Goal: Information Seeking & Learning: Learn about a topic

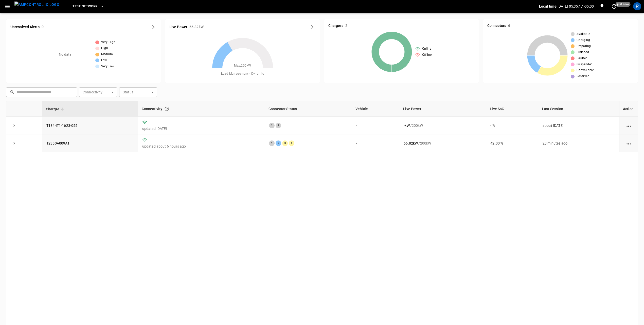
click at [450, 180] on div "Charger Connectivity Connector Status Vehicle Live Power Live SoC Last Session …" at bounding box center [322, 215] width 632 height 228
click at [613, 7] on icon "set refresh interval" at bounding box center [614, 6] width 6 height 6
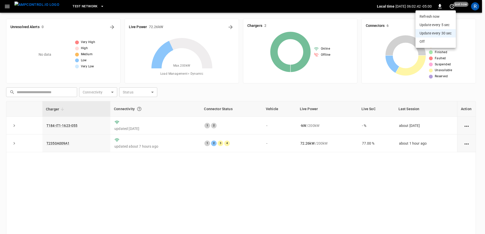
click at [264, 232] on div at bounding box center [242, 117] width 485 height 234
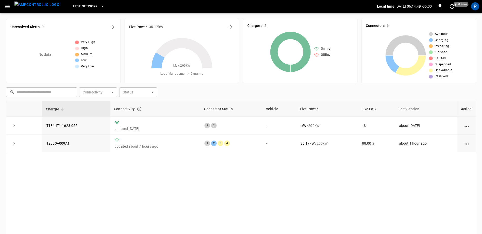
click at [206, 174] on div "Charger Connectivity Connector Status Vehicle Live Power Live SoC Last Session …" at bounding box center [240, 183] width 469 height 164
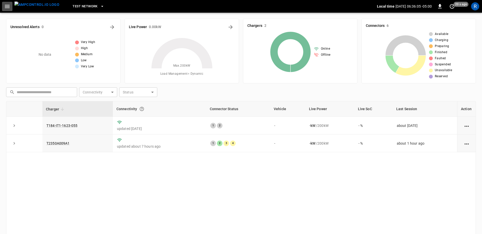
click at [8, 5] on icon "button" at bounding box center [7, 6] width 5 height 3
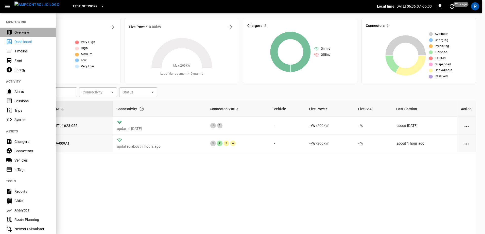
click at [26, 32] on div "Overview" at bounding box center [31, 32] width 35 height 5
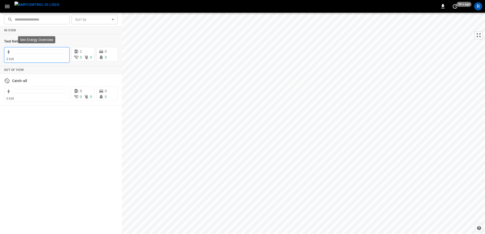
click at [34, 48] on div at bounding box center [36, 52] width 61 height 8
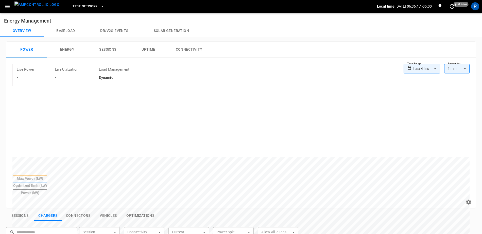
click at [6, 7] on icon "button" at bounding box center [7, 6] width 6 height 6
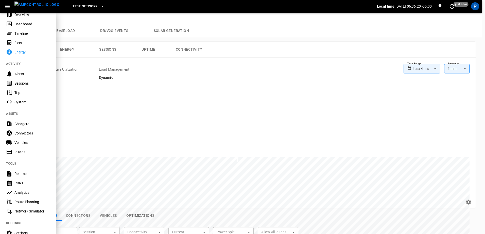
scroll to position [25, 0]
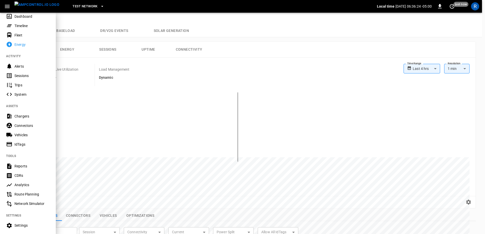
click at [35, 176] on div "CDRs" at bounding box center [31, 175] width 35 height 5
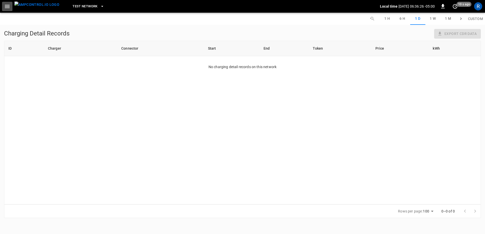
click at [9, 6] on icon "button" at bounding box center [7, 6] width 5 height 3
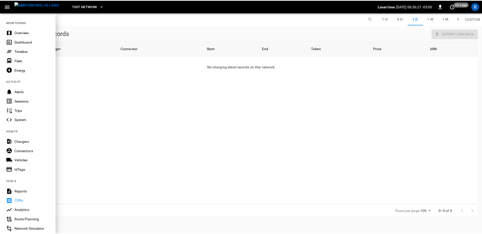
scroll to position [68, 0]
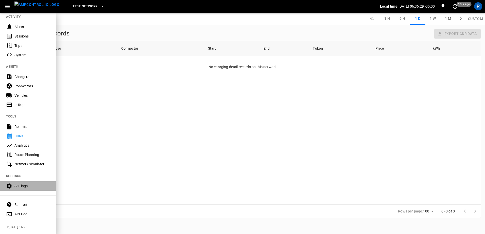
click at [27, 186] on div "Settings" at bounding box center [31, 186] width 35 height 5
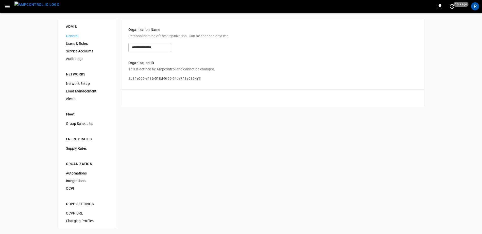
click at [75, 42] on span "Users & Roles" at bounding box center [87, 43] width 42 height 5
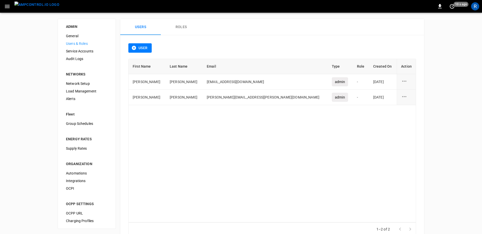
click at [77, 52] on span "Service Accounts" at bounding box center [87, 51] width 42 height 5
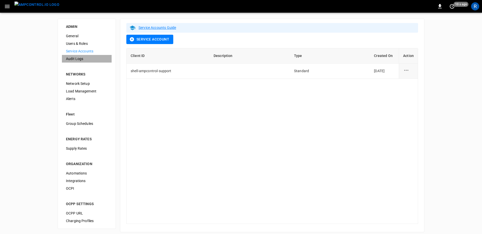
click at [81, 59] on span "Audit Logs" at bounding box center [87, 58] width 42 height 5
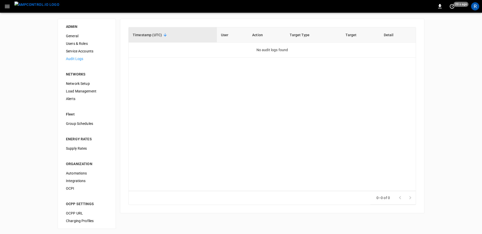
click at [88, 82] on span "Network Setup" at bounding box center [87, 83] width 42 height 5
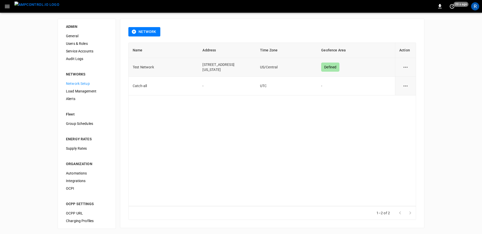
click at [401, 64] on button "network options" at bounding box center [405, 67] width 12 height 12
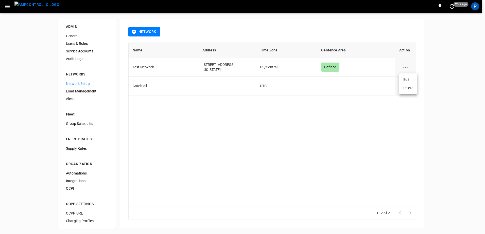
click at [407, 77] on li "Edit" at bounding box center [408, 80] width 18 height 8
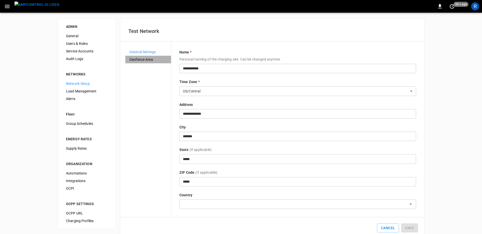
click at [134, 60] on span "Geofence Area" at bounding box center [148, 59] width 38 height 5
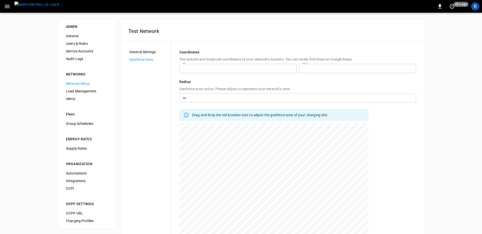
click at [137, 54] on span "General Settings" at bounding box center [148, 51] width 38 height 5
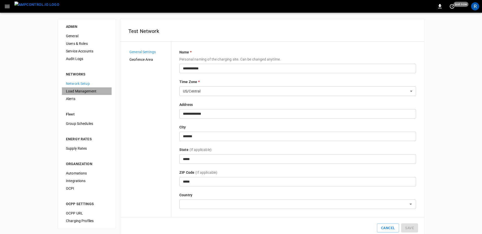
click at [84, 90] on span "Load Management" at bounding box center [87, 91] width 42 height 5
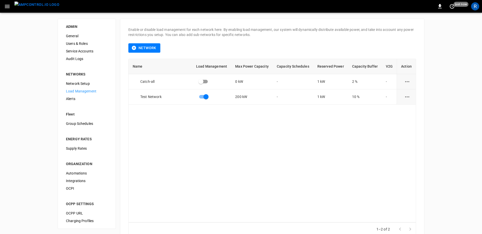
click at [77, 97] on span "Alerts" at bounding box center [87, 98] width 42 height 5
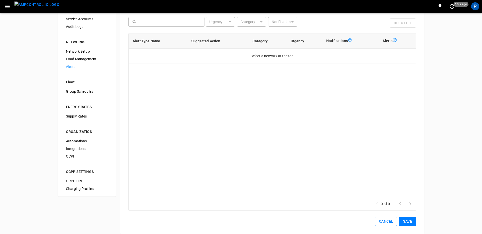
scroll to position [39, 0]
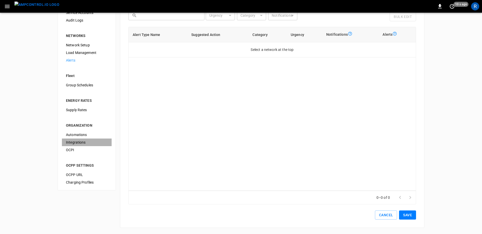
click at [81, 144] on span "Integrations" at bounding box center [87, 142] width 42 height 5
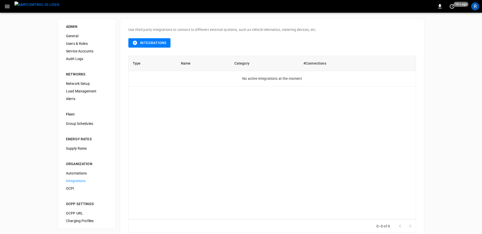
click at [69, 186] on span "OCPI" at bounding box center [87, 188] width 42 height 5
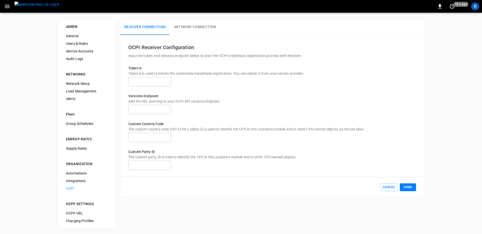
scroll to position [1, 0]
click at [92, 212] on span "OCPP URL" at bounding box center [87, 212] width 42 height 5
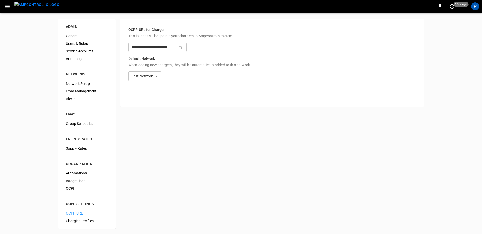
type input "**********"
click at [85, 223] on span "Charging Profiles" at bounding box center [87, 220] width 42 height 5
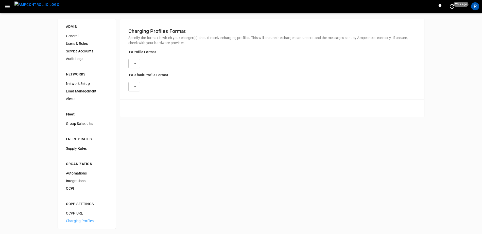
type input "**********"
click at [75, 35] on span "General" at bounding box center [87, 35] width 42 height 5
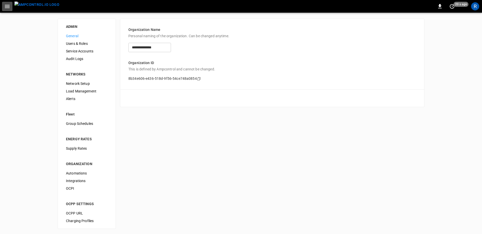
click at [7, 6] on icon "button" at bounding box center [7, 6] width 5 height 3
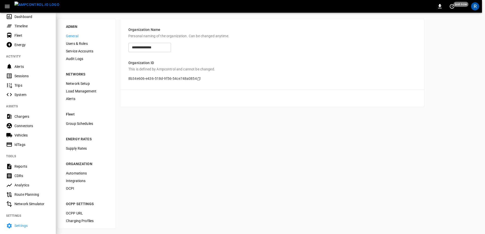
scroll to position [17, 0]
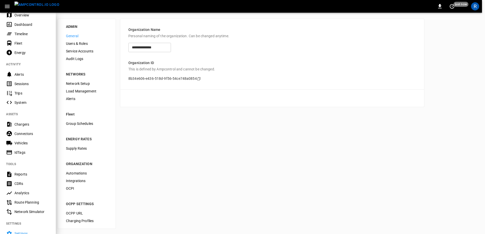
click at [26, 104] on div "System" at bounding box center [31, 102] width 35 height 5
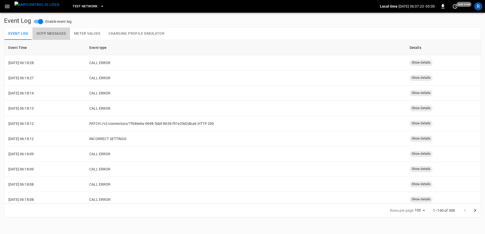
click at [43, 33] on button "OCPP Messages" at bounding box center [51, 34] width 38 height 12
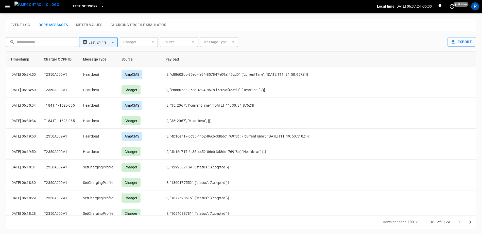
click at [94, 25] on button "Meter Values" at bounding box center [89, 25] width 34 height 12
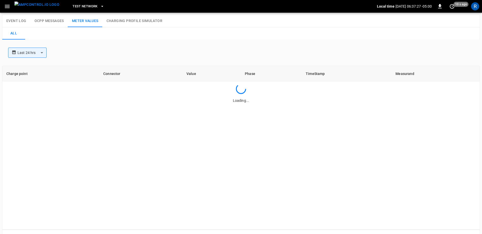
click at [132, 20] on button "Charging Profile Simulator" at bounding box center [134, 21] width 64 height 12
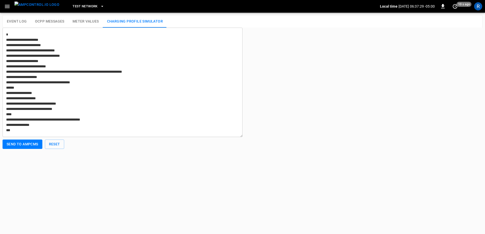
click at [24, 22] on button "Event Log" at bounding box center [17, 21] width 28 height 12
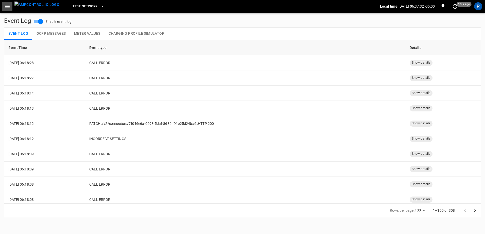
click at [5, 4] on icon "button" at bounding box center [7, 6] width 6 height 6
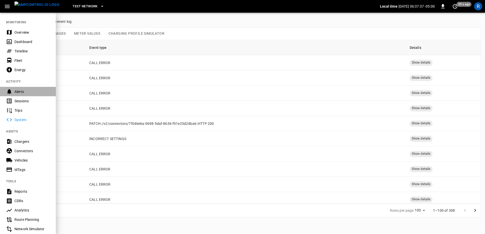
click at [30, 90] on div "Alerts" at bounding box center [31, 91] width 35 height 5
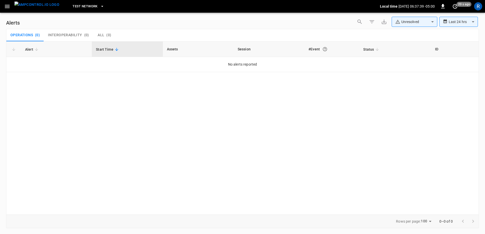
click at [6, 4] on icon "button" at bounding box center [7, 6] width 6 height 6
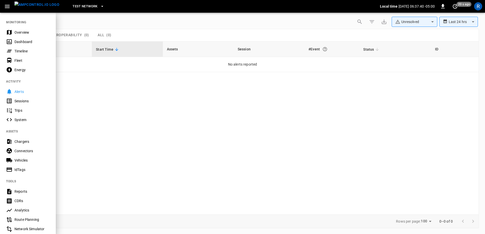
click at [22, 30] on div "Overview" at bounding box center [31, 32] width 35 height 5
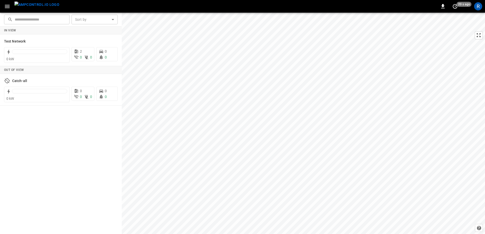
click at [5, 8] on icon "button" at bounding box center [7, 6] width 6 height 6
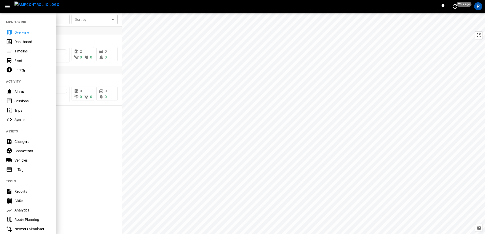
click at [23, 43] on div "Dashboard" at bounding box center [31, 41] width 35 height 5
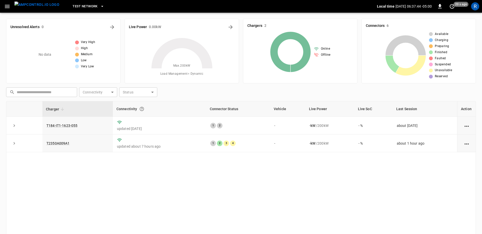
click at [333, 192] on div "Charger Connectivity Connector Status Vehicle Live Power Live SoC Last Session …" at bounding box center [240, 183] width 469 height 164
click at [474, 7] on div "R" at bounding box center [475, 6] width 8 height 8
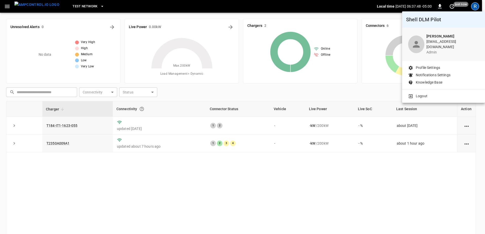
click at [409, 188] on div at bounding box center [242, 117] width 485 height 234
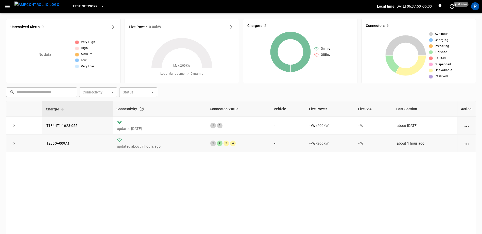
click at [13, 145] on icon "expand row" at bounding box center [14, 143] width 5 height 5
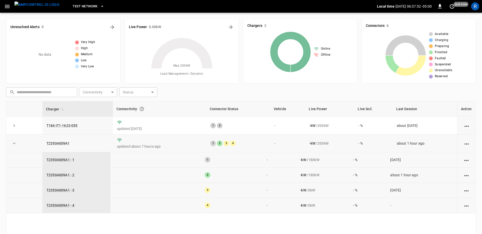
click at [13, 145] on icon "expand row" at bounding box center [14, 143] width 5 height 5
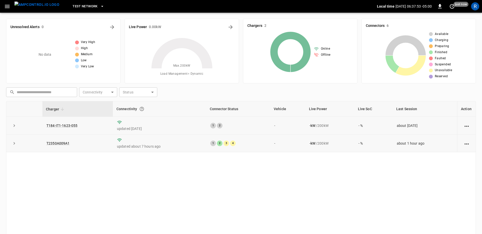
click at [13, 127] on icon "expand row" at bounding box center [14, 125] width 5 height 5
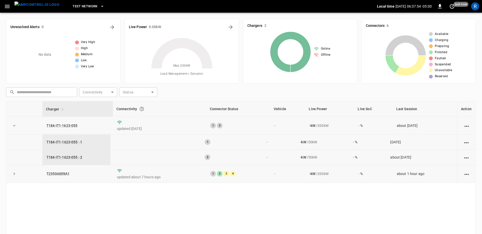
click at [13, 127] on icon "expand row" at bounding box center [14, 125] width 5 height 5
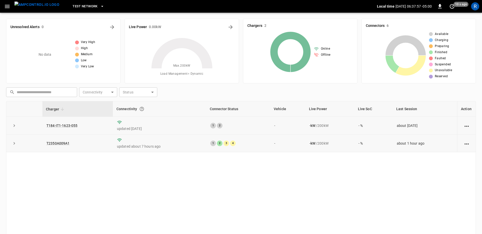
click at [467, 120] on td at bounding box center [466, 126] width 19 height 18
click at [467, 129] on icon "action cell options" at bounding box center [466, 126] width 6 height 6
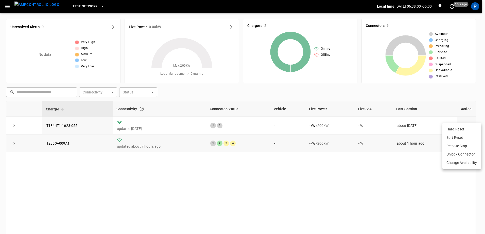
click at [481, 111] on div at bounding box center [242, 117] width 485 height 234
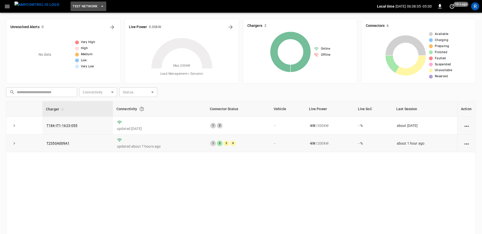
click at [100, 5] on icon "button" at bounding box center [102, 6] width 5 height 5
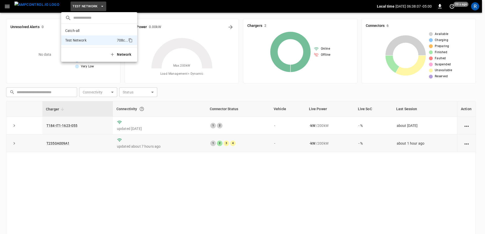
click at [20, 6] on div at bounding box center [242, 117] width 485 height 234
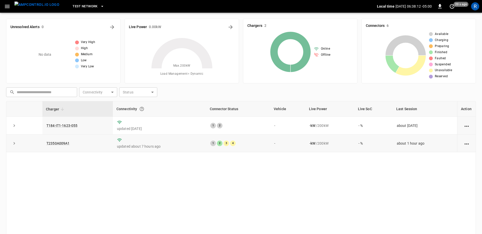
drag, startPoint x: 12, startPoint y: 7, endPoint x: 9, endPoint y: 6, distance: 2.9
click at [9, 6] on icon "button" at bounding box center [7, 6] width 5 height 3
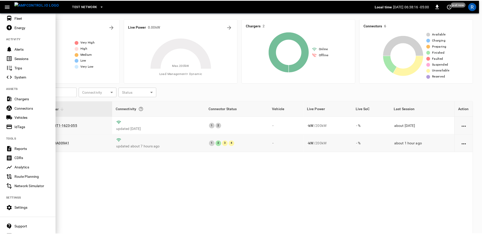
scroll to position [68, 0]
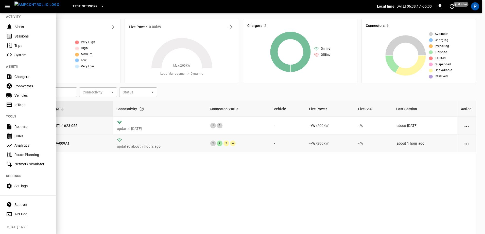
click at [25, 204] on div "Support" at bounding box center [31, 204] width 35 height 5
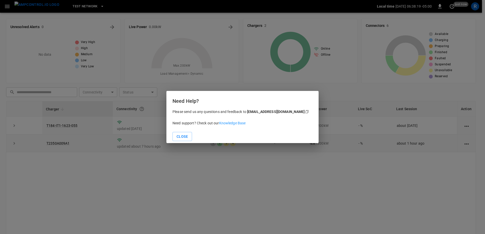
click at [227, 124] on span "Knowledge Base" at bounding box center [232, 123] width 27 height 4
click at [183, 134] on button "Close" at bounding box center [182, 136] width 20 height 9
